Goal: Information Seeking & Learning: Learn about a topic

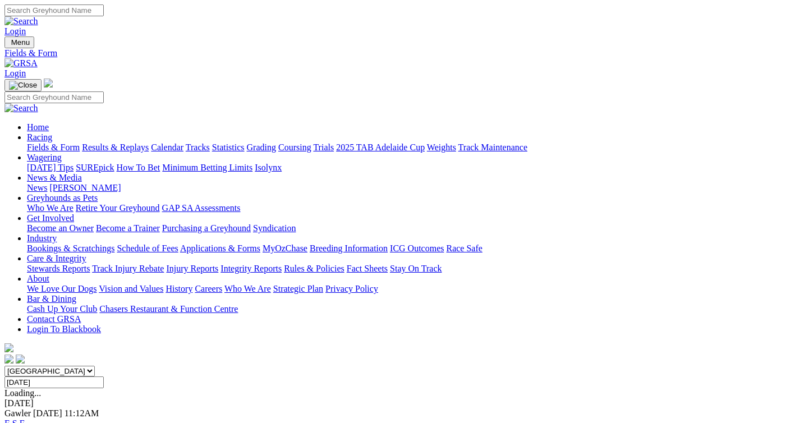
type input "[DATE]"
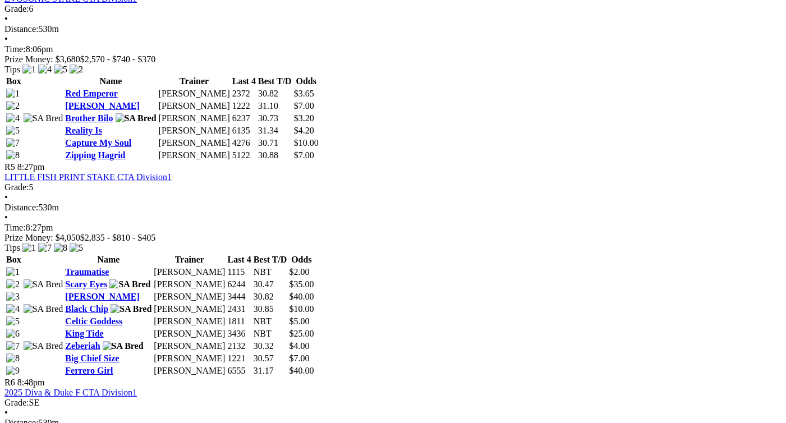
scroll to position [1138, 0]
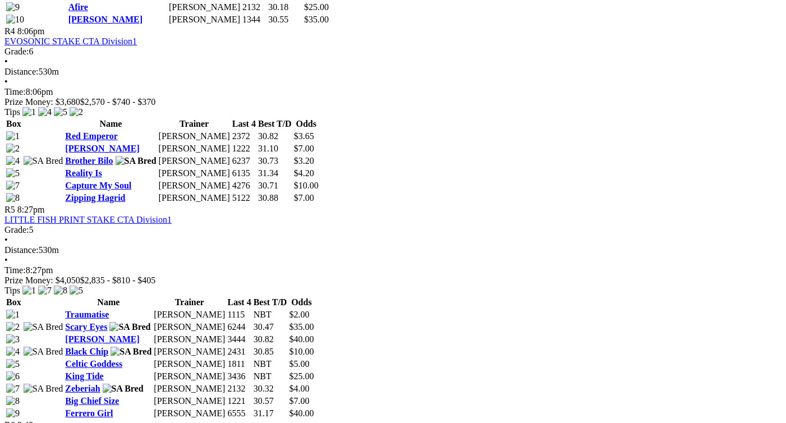
scroll to position [1140, 0]
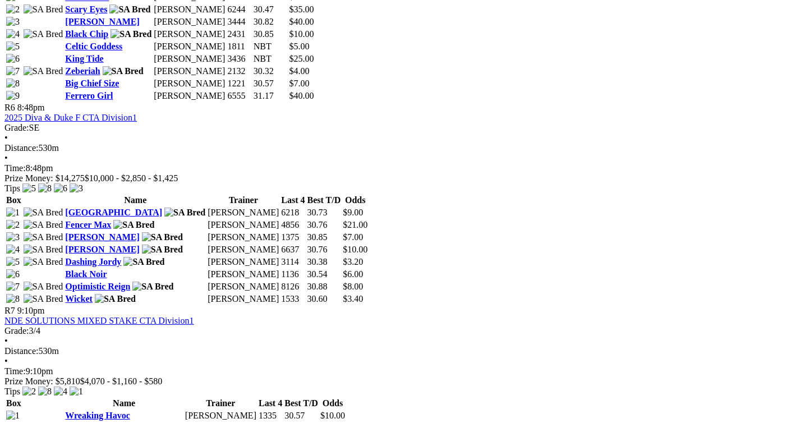
scroll to position [1534, 0]
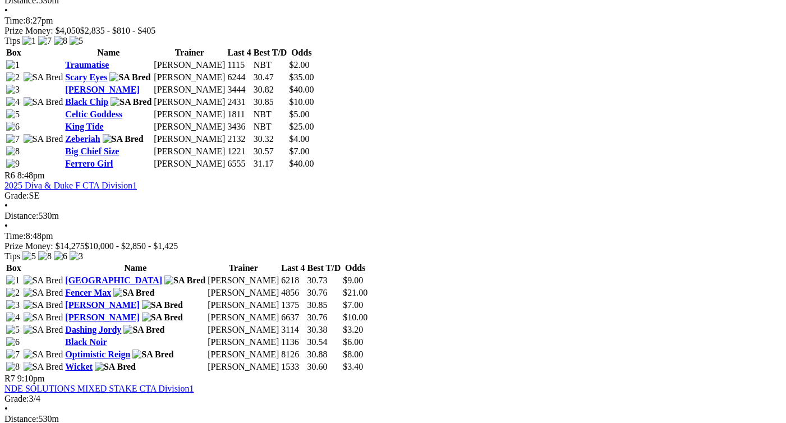
scroll to position [1281, 0]
